Goal: Task Accomplishment & Management: Manage account settings

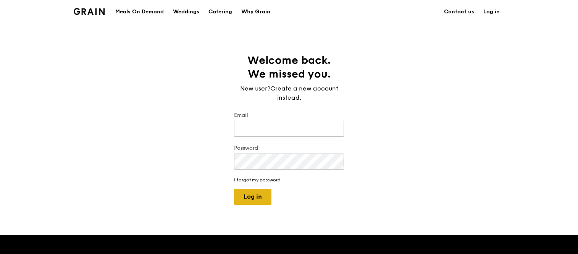
type input "jhoana@grain.com.sg"
click at [253, 192] on button "Log in" at bounding box center [252, 196] width 37 height 16
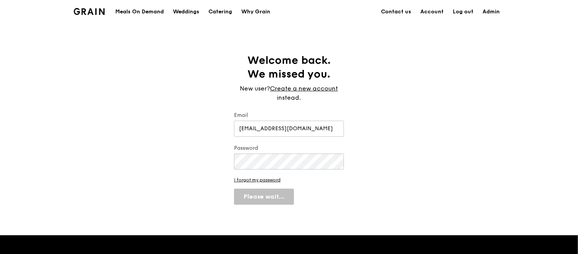
select select "100"
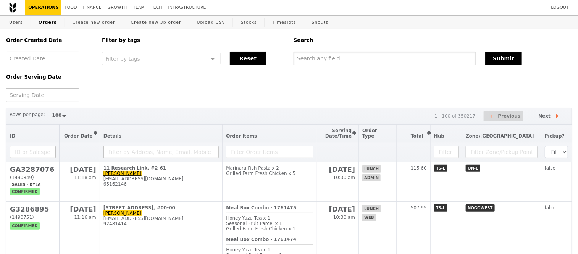
click at [356, 63] on input "text" at bounding box center [384, 58] width 182 height 14
paste input "9112 3534)"
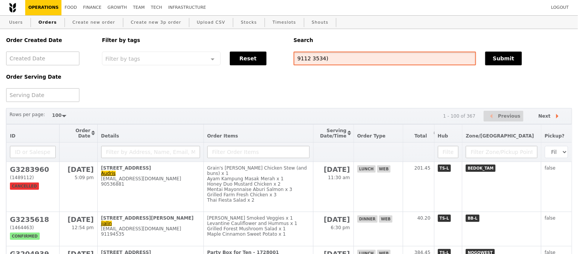
click at [309, 61] on input "9112 3534)" at bounding box center [384, 58] width 182 height 14
click at [331, 61] on input "91123534)" at bounding box center [384, 58] width 182 height 14
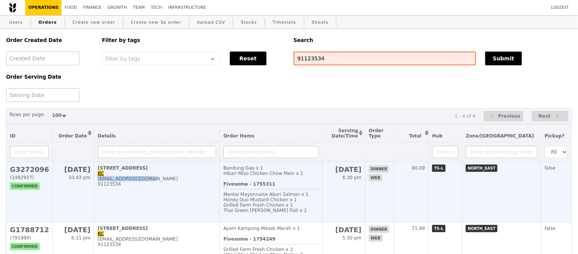
drag, startPoint x: 149, startPoint y: 186, endPoint x: 95, endPoint y: 187, distance: 54.6
click at [95, 187] on td "226A Compassvale Walk, #10-307 KC kuochye.tan@gmail.com 91123534" at bounding box center [156, 192] width 125 height 60
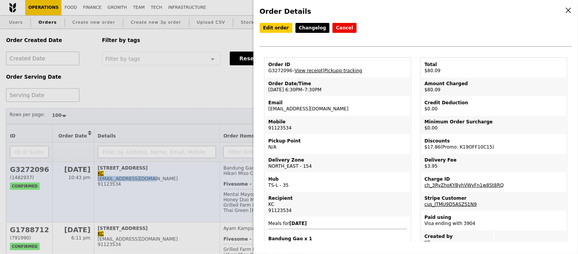
copy div "kuochye.tan@gmail.com"
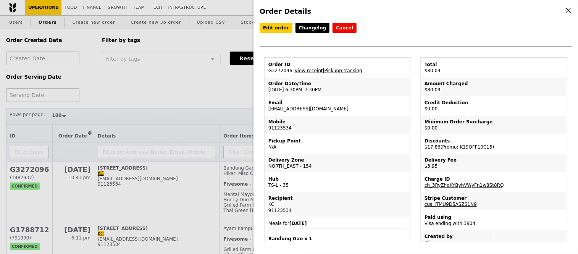
click at [222, 77] on div "Order Details Edit order Changelog Cancel Order ID G3272096 – View receipt | Pi…" at bounding box center [289, 127] width 578 height 254
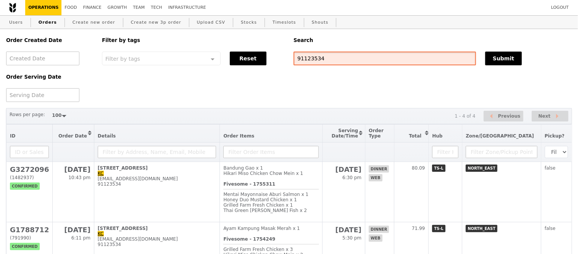
click at [323, 58] on input "91123534" at bounding box center [384, 58] width 182 height 14
paste input "G3285704"
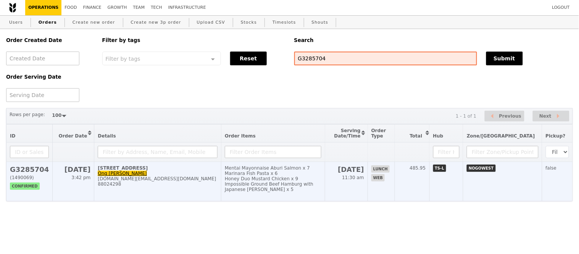
type input "G3285704"
drag, startPoint x: 175, startPoint y: 185, endPoint x: 93, endPoint y: 186, distance: 82.4
drag, startPoint x: 93, startPoint y: 186, endPoint x: 171, endPoint y: 193, distance: 78.2
click at [171, 187] on div "88024298" at bounding box center [158, 183] width 120 height 5
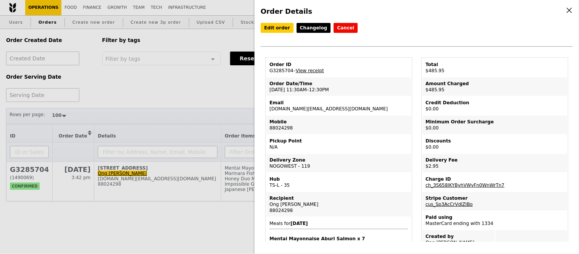
drag, startPoint x: 171, startPoint y: 186, endPoint x: 119, endPoint y: 186, distance: 51.9
click at [119, 186] on div "Order Details Edit order Changelog Cancel Order ID G3285704 – View receipt Orde…" at bounding box center [289, 127] width 579 height 254
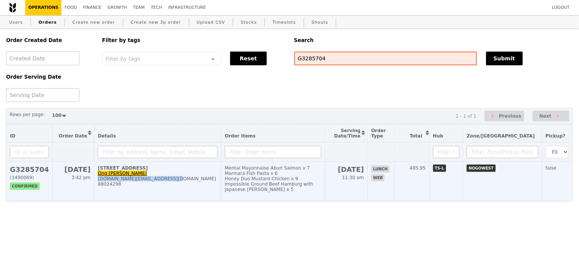
drag, startPoint x: 169, startPoint y: 186, endPoint x: 98, endPoint y: 188, distance: 71.0
click at [98, 181] on div "meiling.ong@macdermidalpha.com" at bounding box center [158, 178] width 120 height 5
copy div "meiling.ong@macdermidalpha.com"
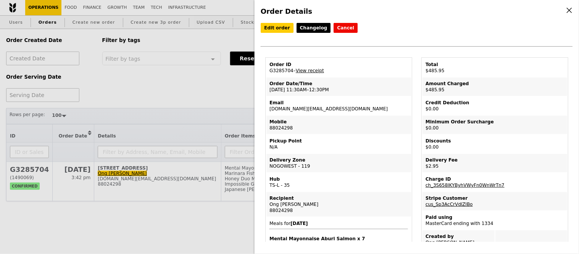
click at [273, 69] on td "Order ID G3285704 – View receipt" at bounding box center [338, 67] width 145 height 18
copy td "G3285704"
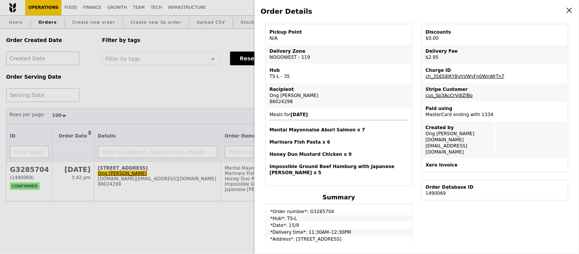
scroll to position [108, 0]
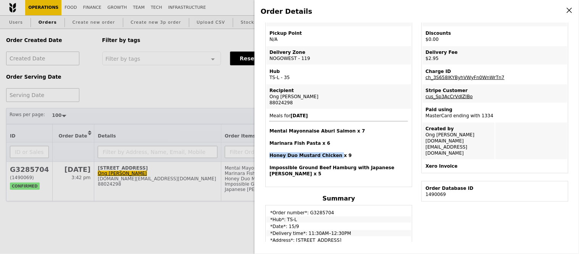
drag, startPoint x: 269, startPoint y: 153, endPoint x: 332, endPoint y: 155, distance: 63.4
click at [332, 155] on h4 "Honey Duo Mustard Chicken x 9" at bounding box center [338, 155] width 138 height 6
copy h4 "Honey Duo Mustard Chicken"
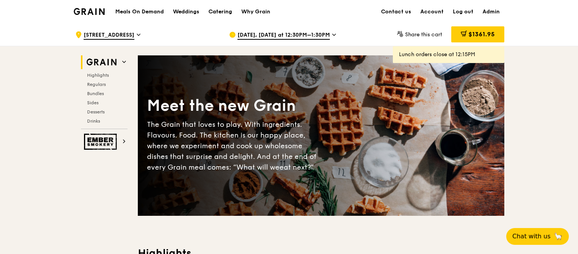
click at [218, 10] on div "Catering" at bounding box center [220, 11] width 24 height 23
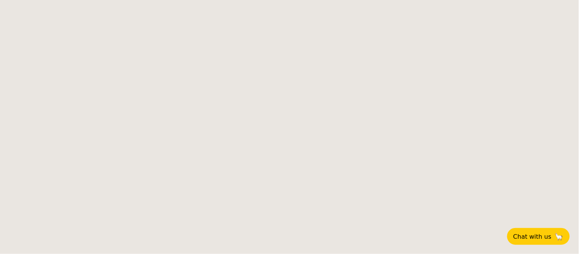
select select
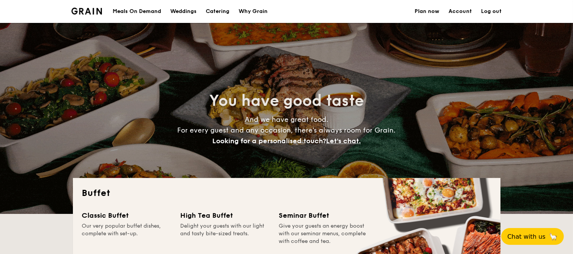
click at [139, 6] on div "Meals On Demand" at bounding box center [137, 11] width 48 height 23
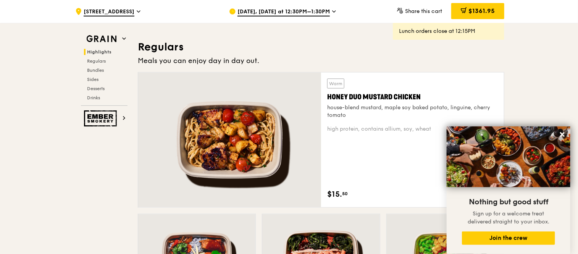
scroll to position [491, 0]
